Goal: Find specific page/section: Find specific page/section

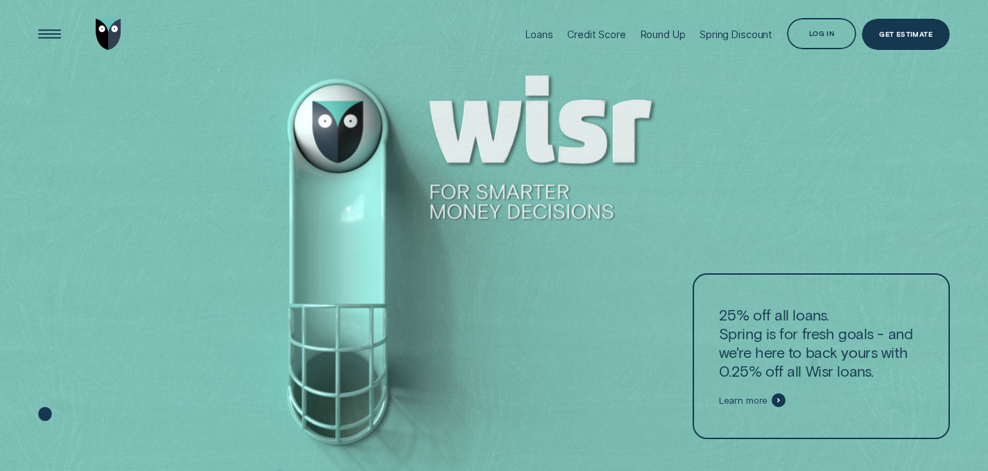
click at [829, 29] on div "Log in" at bounding box center [821, 33] width 69 height 31
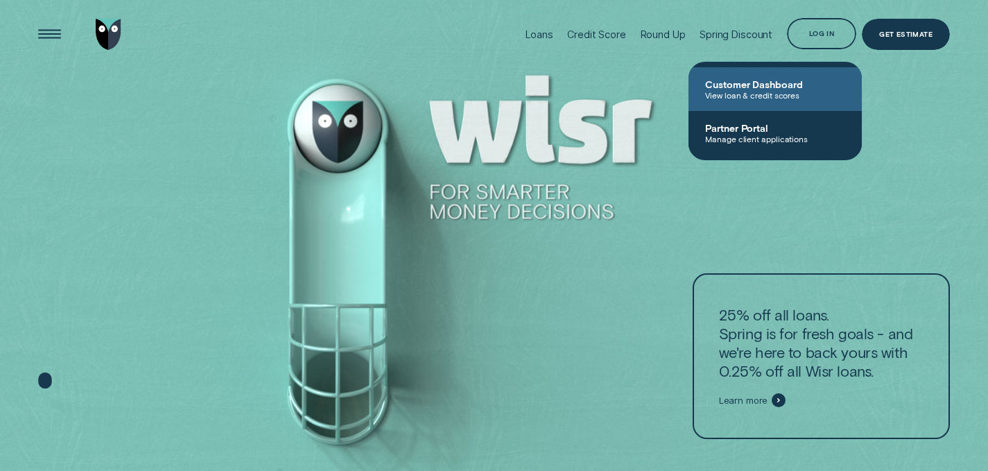
click at [746, 89] on span "Customer Dashboard" at bounding box center [775, 84] width 140 height 12
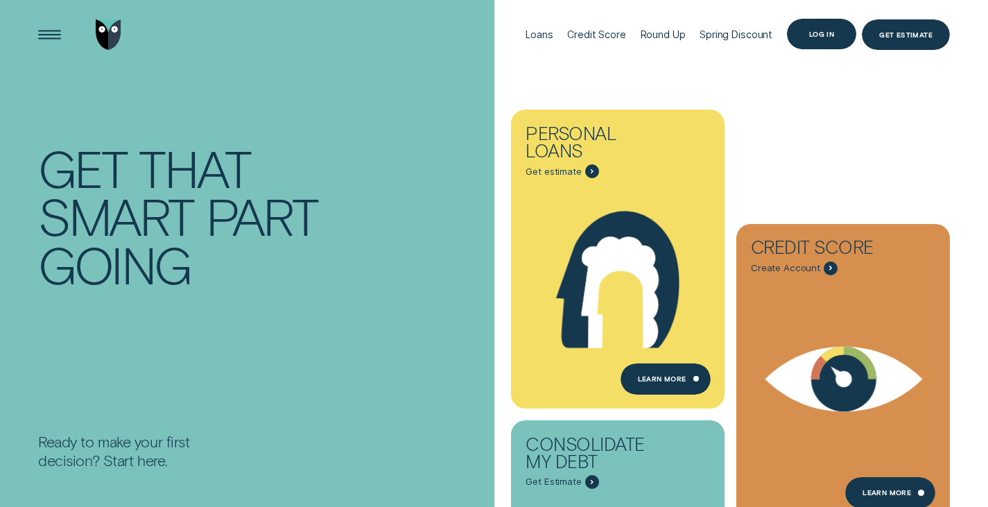
click at [830, 35] on div "Log in" at bounding box center [821, 34] width 25 height 6
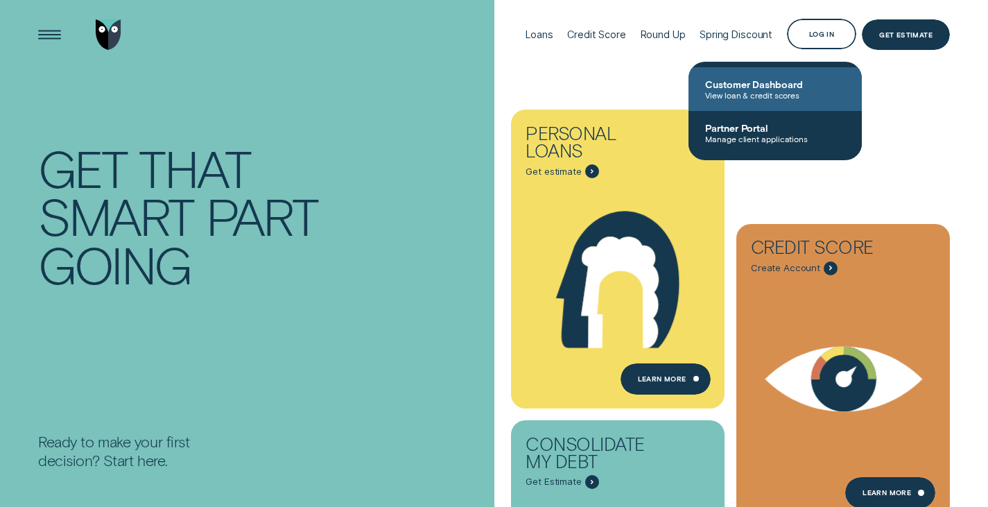
click at [746, 91] on span "View loan & credit scores" at bounding box center [775, 95] width 140 height 10
